Goal: Information Seeking & Learning: Learn about a topic

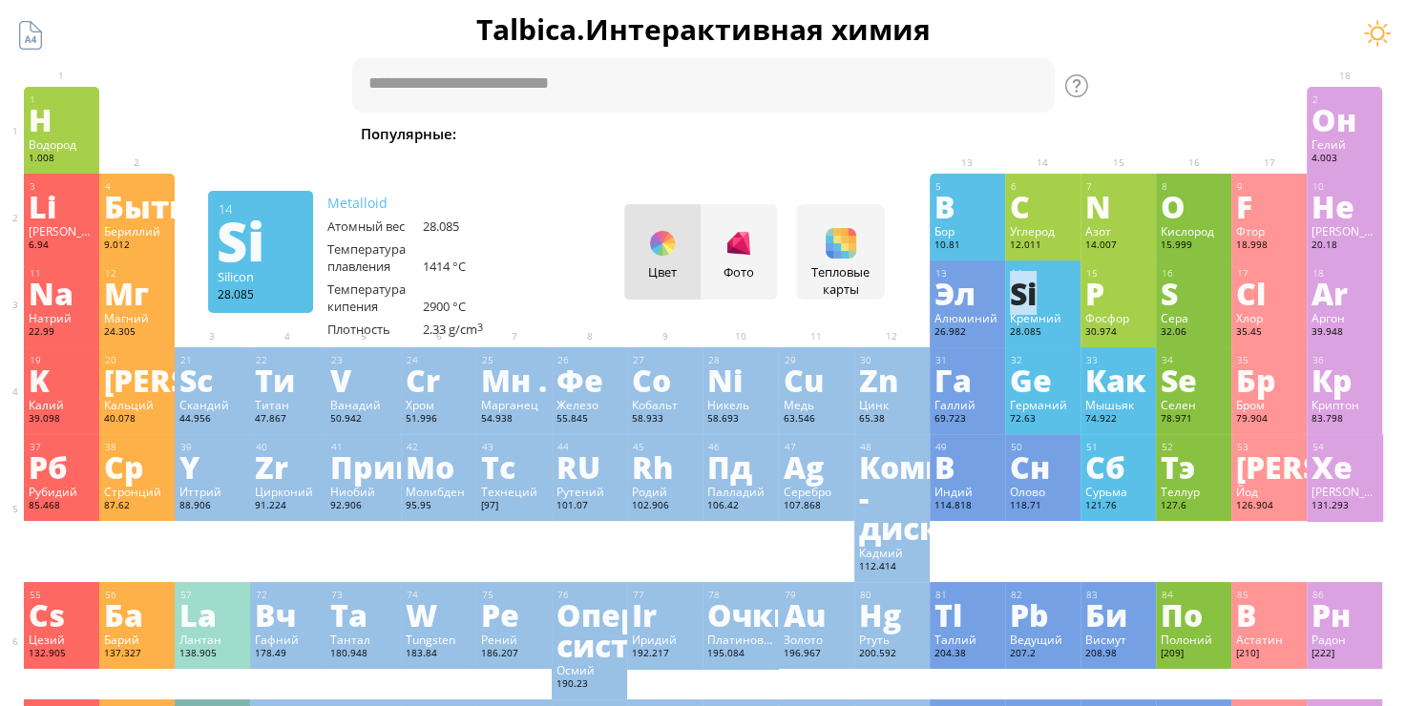
click at [1036, 287] on ya-tr-span "Si" at bounding box center [1023, 293] width 27 height 44
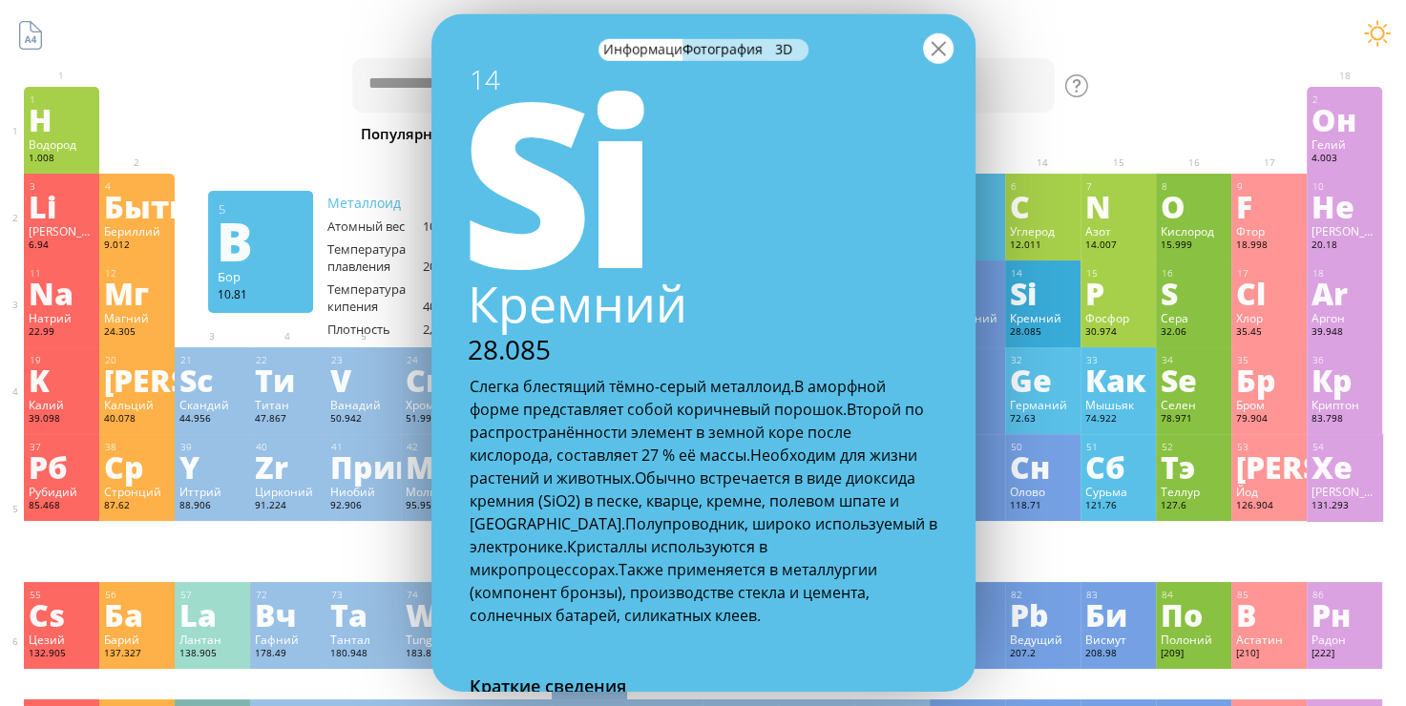
click at [936, 54] on div at bounding box center [938, 48] width 31 height 31
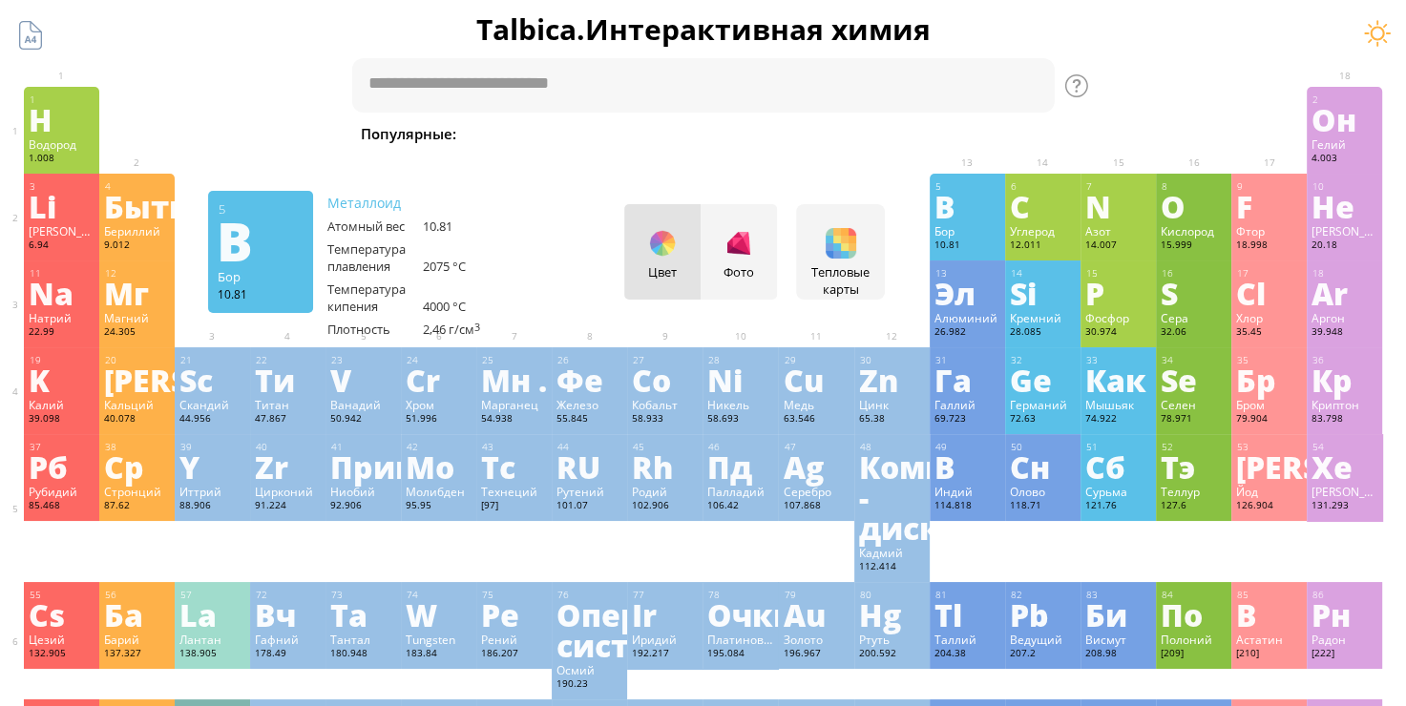
click at [870, 127] on ya-tr-span "+ NaOH" at bounding box center [896, 133] width 52 height 19
type textarea "**********"
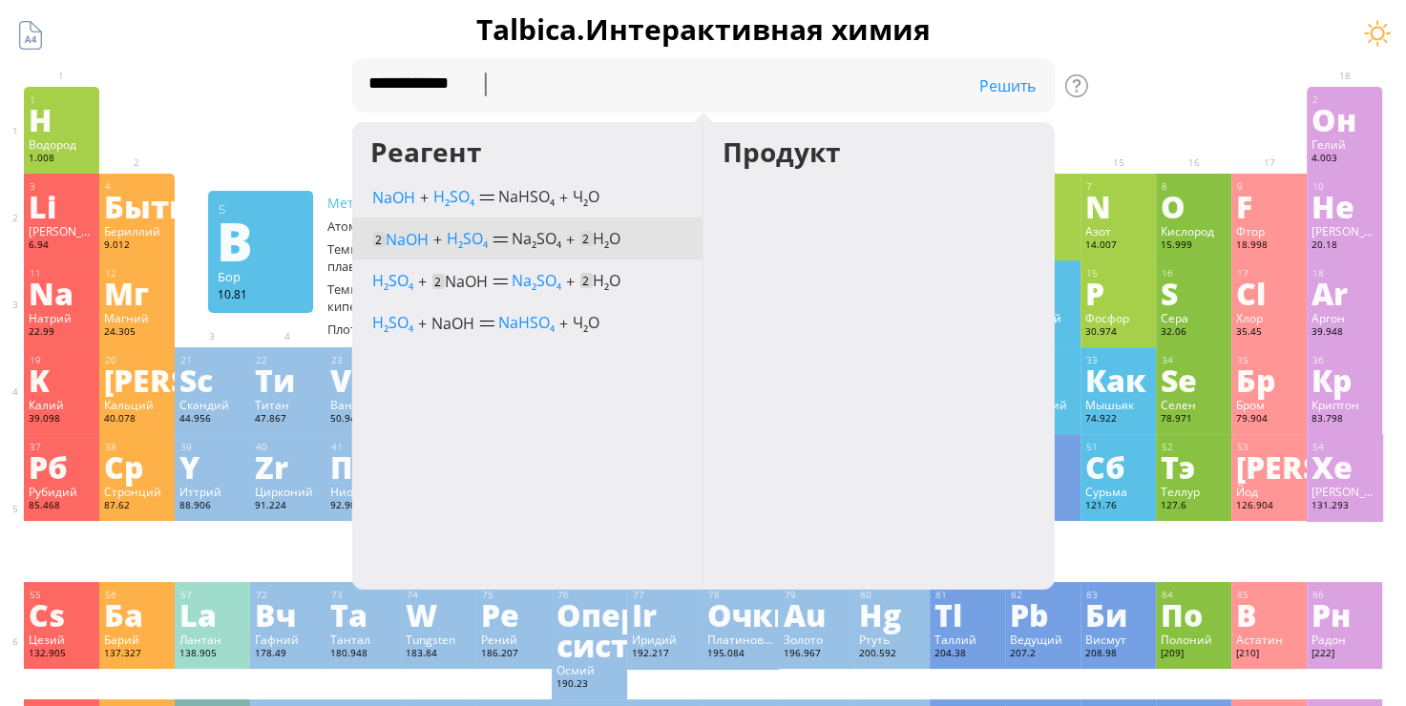
click at [577, 233] on div "2 NaOH + H 2 SO 4 (разбавленный) Na 2 SO 4 + 2 H 2 O" at bounding box center [527, 236] width 310 height 29
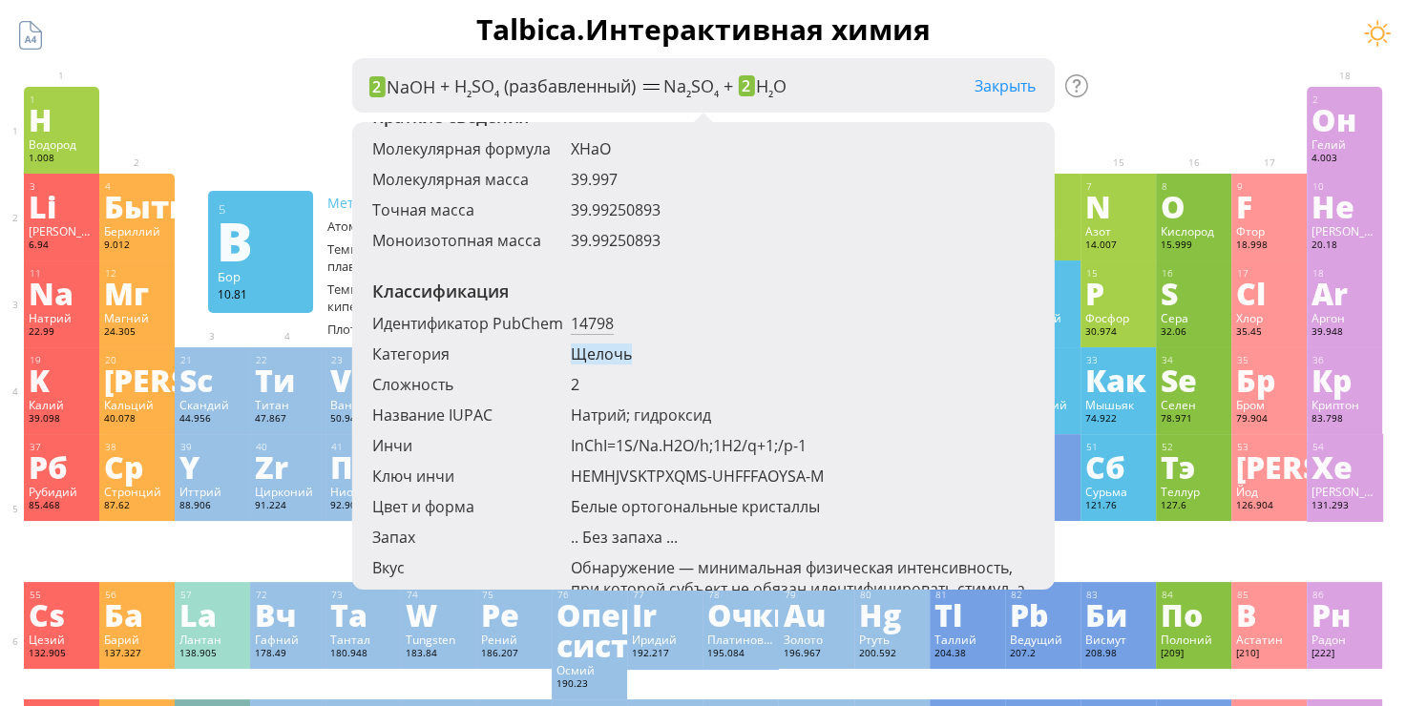
scroll to position [95, 0]
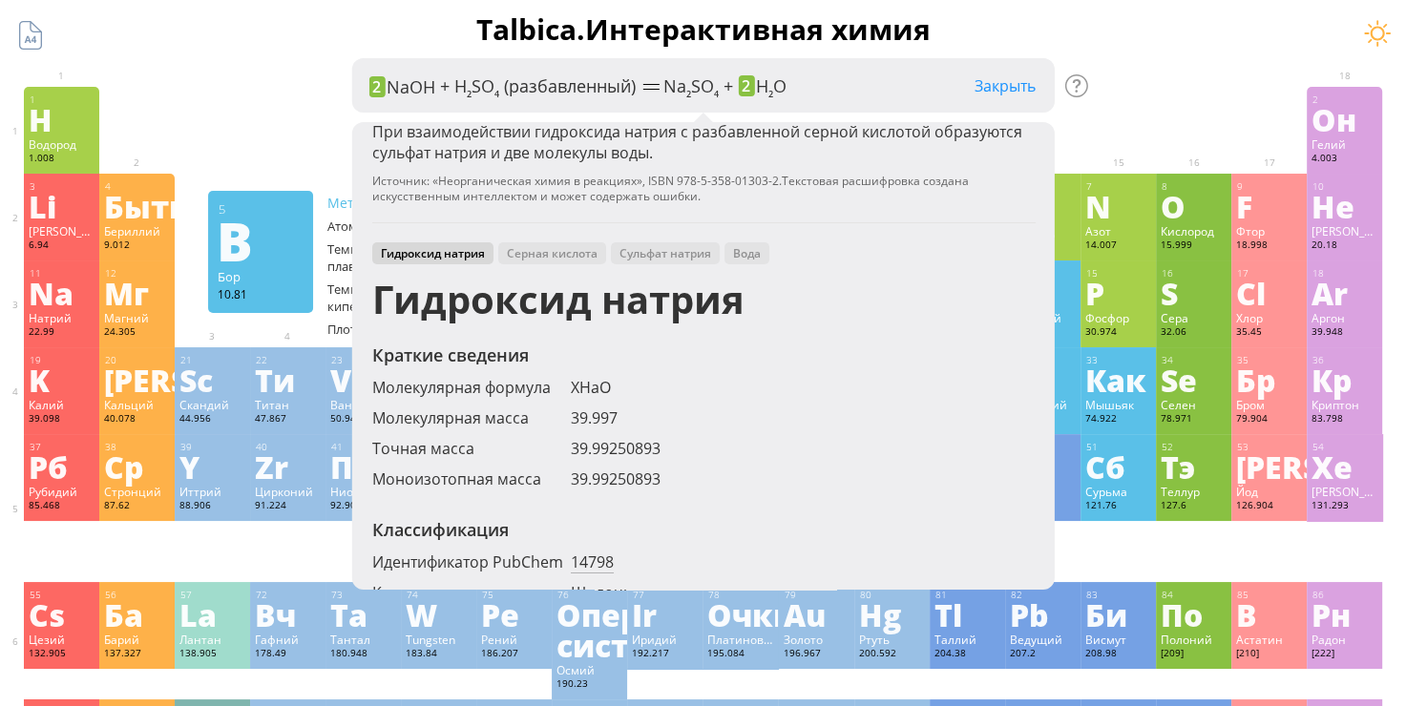
click at [1026, 86] on ya-tr-span "Закрыть" at bounding box center [1004, 85] width 61 height 21
